Goal: Task Accomplishment & Management: Manage account settings

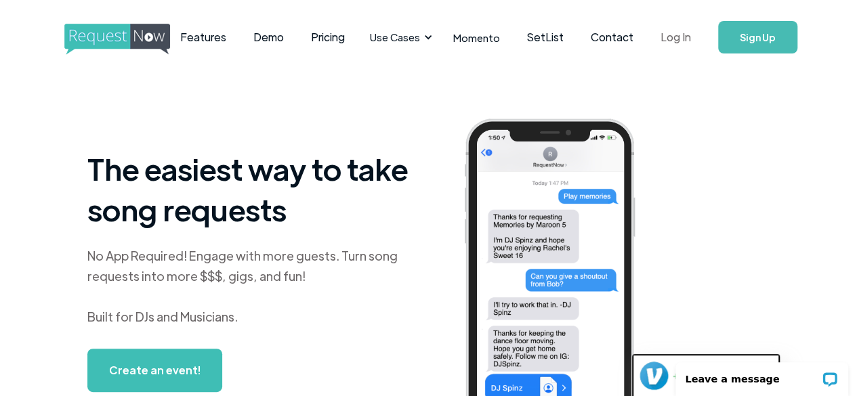
click at [672, 43] on link "Log In" at bounding box center [676, 37] width 58 height 47
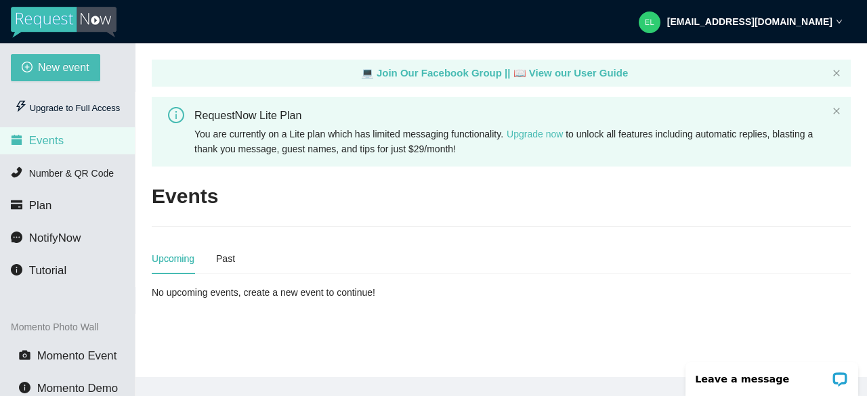
click at [828, 28] on div "[EMAIL_ADDRESS][DOMAIN_NAME]" at bounding box center [741, 21] width 204 height 43
click at [51, 203] on li "Plan" at bounding box center [67, 205] width 135 height 27
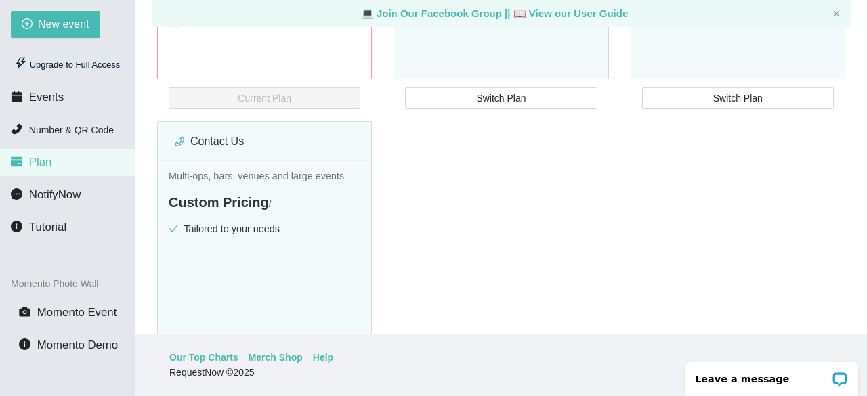
scroll to position [207, 0]
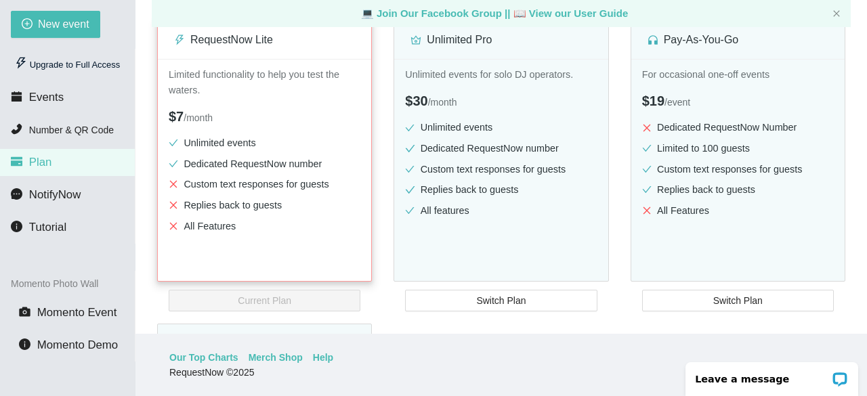
click at [244, 172] on ul "Unlimited events Dedicated RequestNow number Custom text responses for guests R…" at bounding box center [265, 187] width 192 height 104
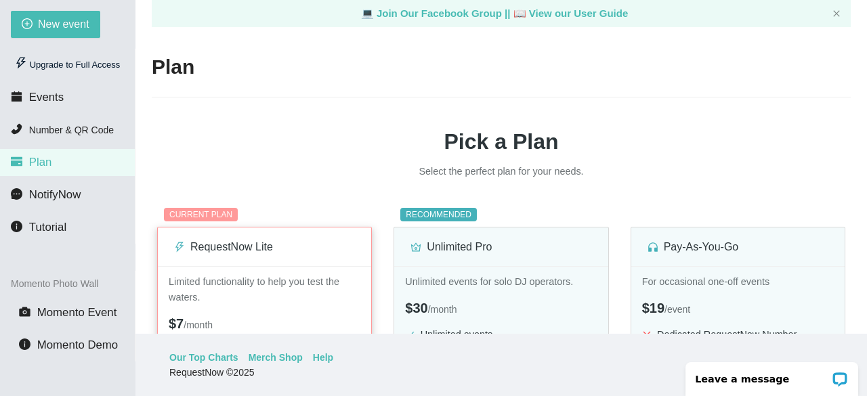
scroll to position [77, 0]
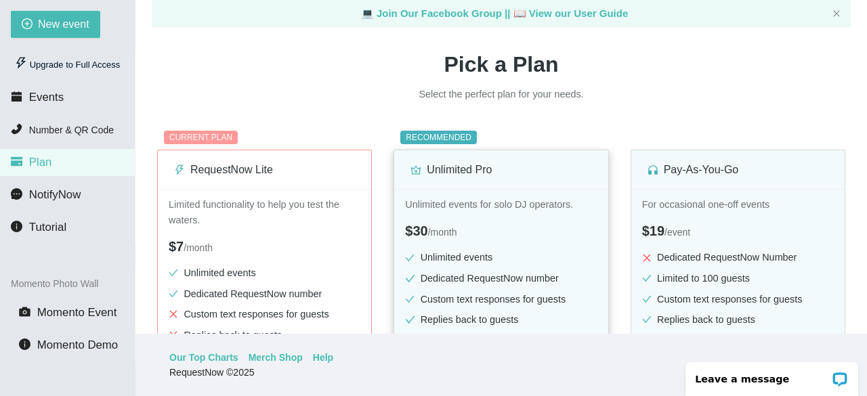
click at [556, 236] on div "$30 / month" at bounding box center [501, 231] width 192 height 21
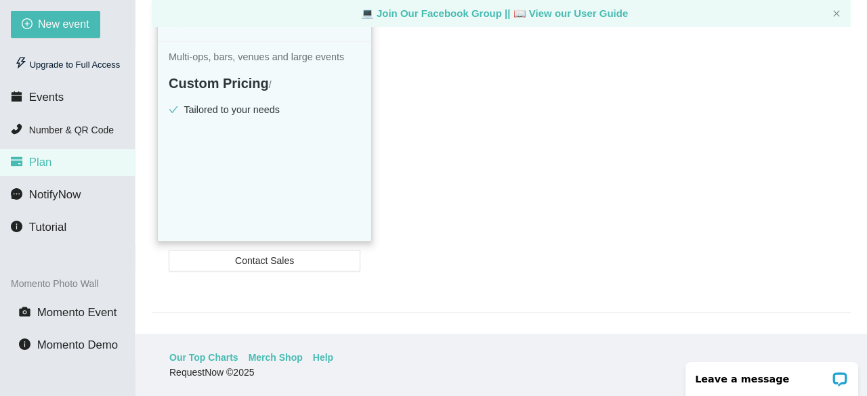
scroll to position [530, 0]
click at [64, 89] on li "Events" at bounding box center [67, 97] width 135 height 27
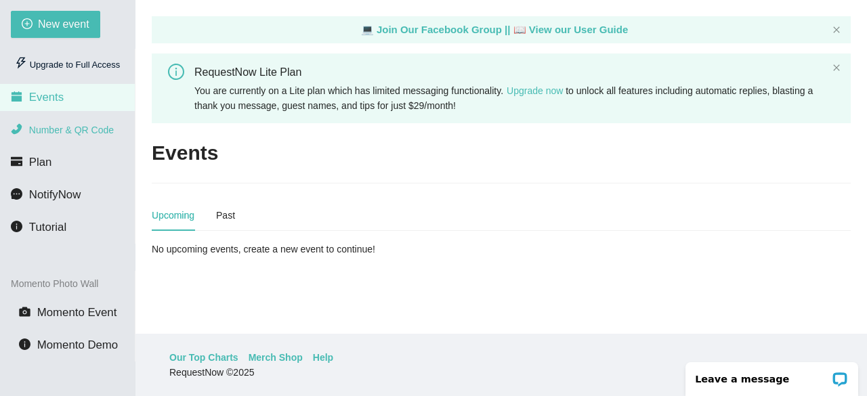
click at [86, 128] on span "Number & QR Code" at bounding box center [71, 130] width 85 height 11
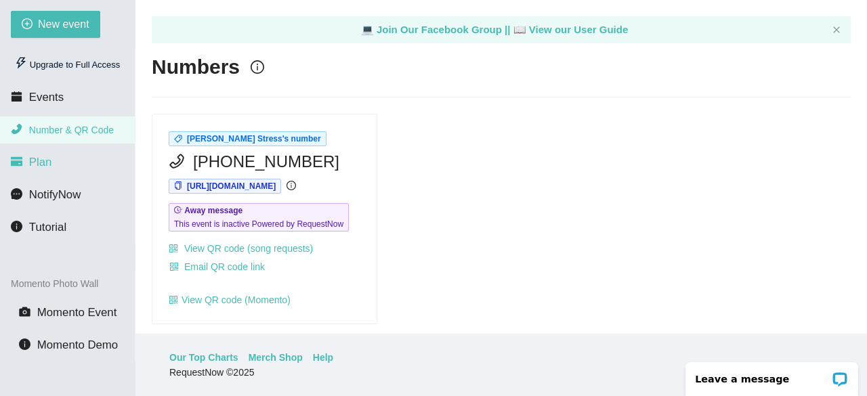
click at [57, 154] on li "Plan" at bounding box center [67, 162] width 135 height 27
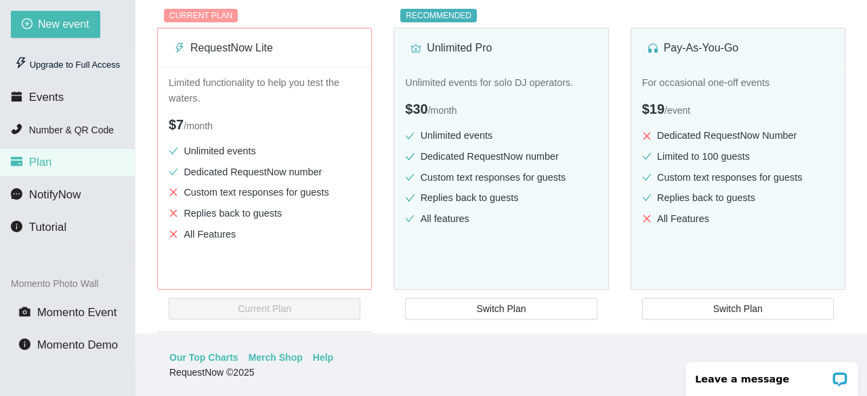
scroll to position [306, 0]
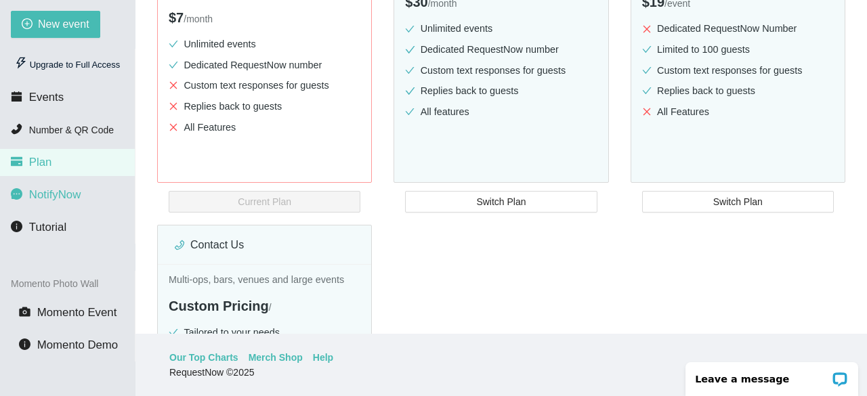
click at [53, 195] on span "NotifyNow" at bounding box center [54, 194] width 51 height 13
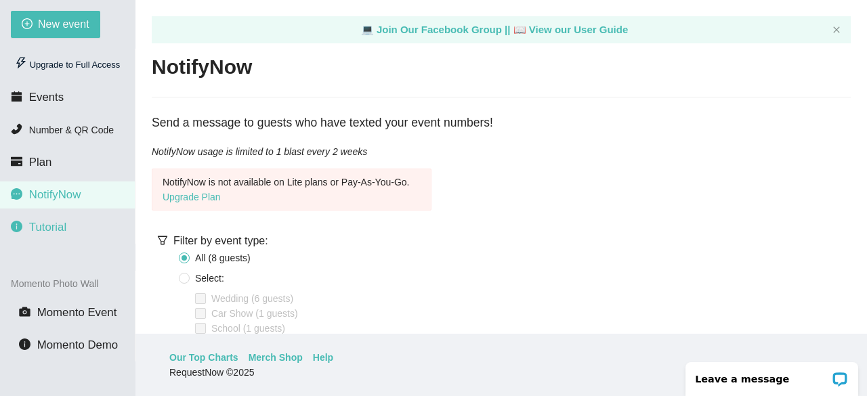
click at [47, 229] on span "Tutorial" at bounding box center [47, 227] width 37 height 13
